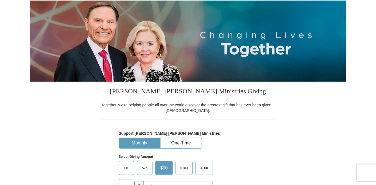
scroll to position [149, 0]
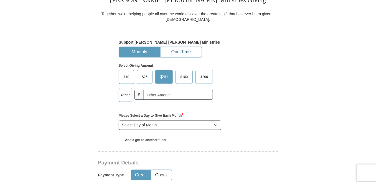
click at [187, 50] on button "One-Time" at bounding box center [181, 52] width 41 height 10
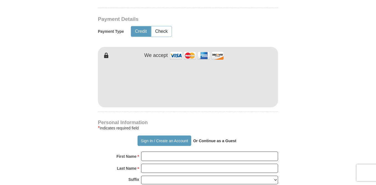
scroll to position [273, 0]
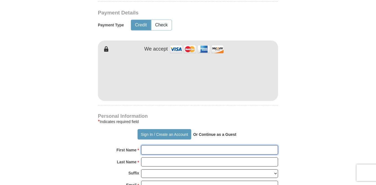
click at [163, 152] on input "First Name *" at bounding box center [209, 149] width 137 height 9
type input "[PERSON_NAME] and"
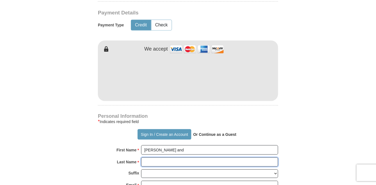
type input "[PERSON_NAME]"
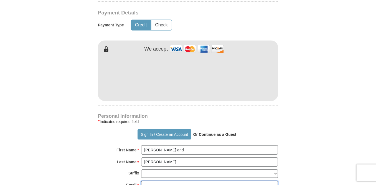
type input "[EMAIL_ADDRESS][DOMAIN_NAME]"
type input "[STREET_ADDRESS]"
type input "San Antonio"
type input "78209"
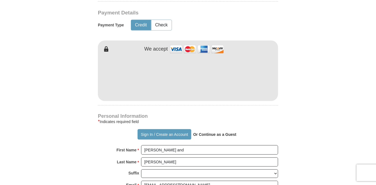
type input "2108278475"
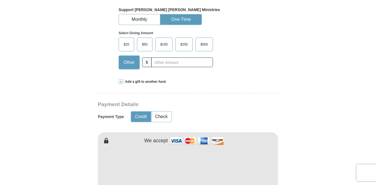
scroll to position [173, 0]
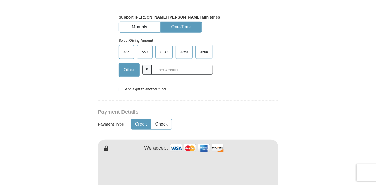
type input "[PERSON_NAME]"
click at [165, 52] on span "$100" at bounding box center [164, 52] width 13 height 8
click at [0, 0] on input "$100" at bounding box center [0, 0] width 0 height 0
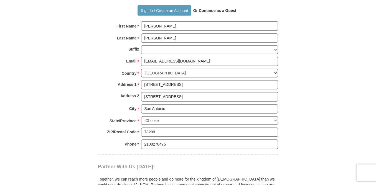
scroll to position [496, 0]
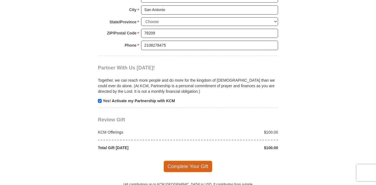
click at [183, 161] on span "Complete Your Gift" at bounding box center [188, 166] width 49 height 12
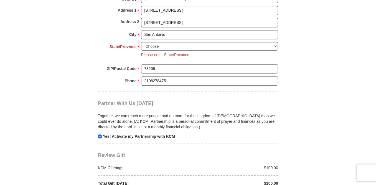
scroll to position [455, 0]
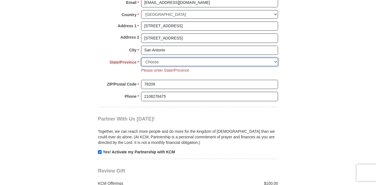
click at [276, 58] on select "Choose [US_STATE] [US_STATE] [US_STATE] [US_STATE] [US_STATE] Armed Forces Amer…" at bounding box center [209, 61] width 137 height 9
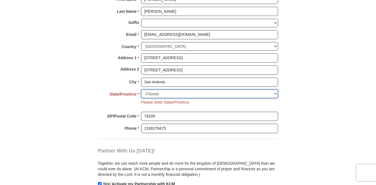
scroll to position [356, 0]
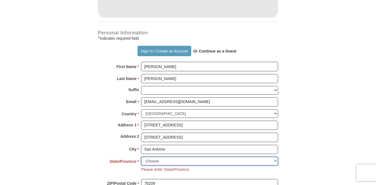
click at [273, 159] on select "Choose [US_STATE] [US_STATE] [US_STATE] [US_STATE] [US_STATE] Armed Forces Amer…" at bounding box center [209, 161] width 137 height 9
select select "[GEOGRAPHIC_DATA]"
click at [141, 157] on select "Choose [US_STATE] [US_STATE] [US_STATE] [US_STATE] [US_STATE] Armed Forces Amer…" at bounding box center [209, 161] width 137 height 9
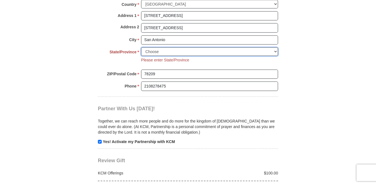
scroll to position [529, 0]
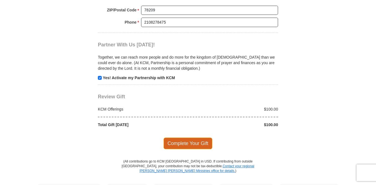
click at [207, 141] on span "Complete Your Gift" at bounding box center [188, 143] width 49 height 12
